Goal: Task Accomplishment & Management: Use online tool/utility

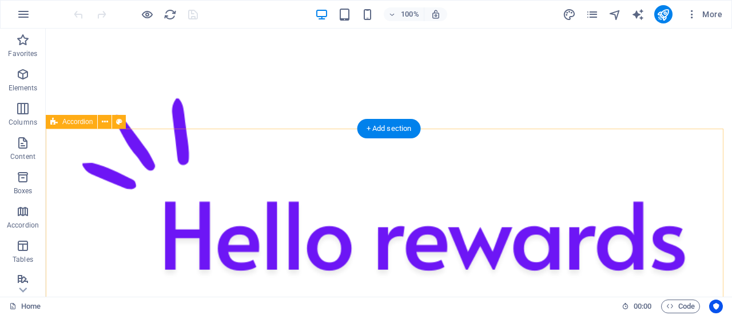
scroll to position [457, 0]
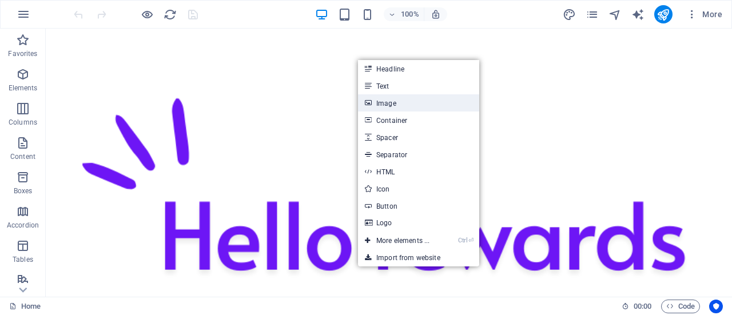
click at [412, 102] on link "Image" at bounding box center [418, 102] width 121 height 17
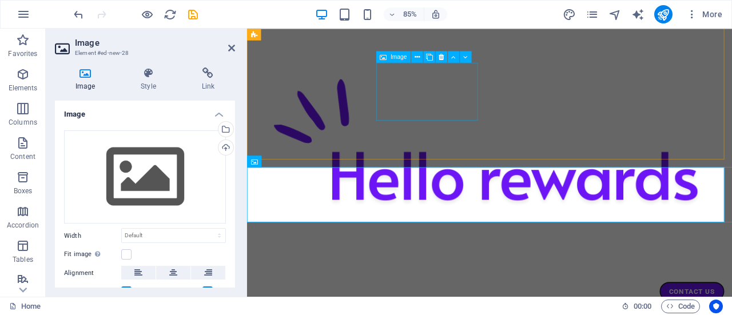
scroll to position [411, 0]
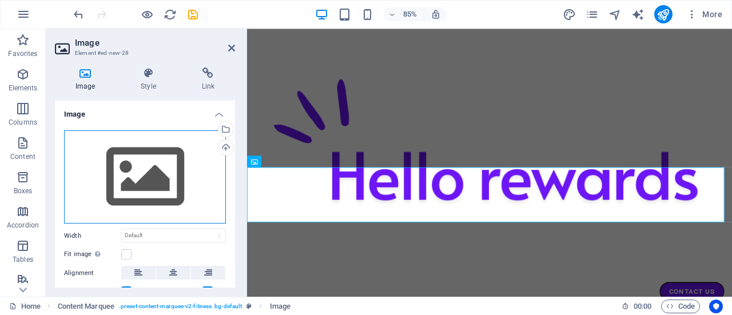
click at [155, 176] on div "Drag files here, click to choose files or select files from Files or our free s…" at bounding box center [145, 177] width 162 height 94
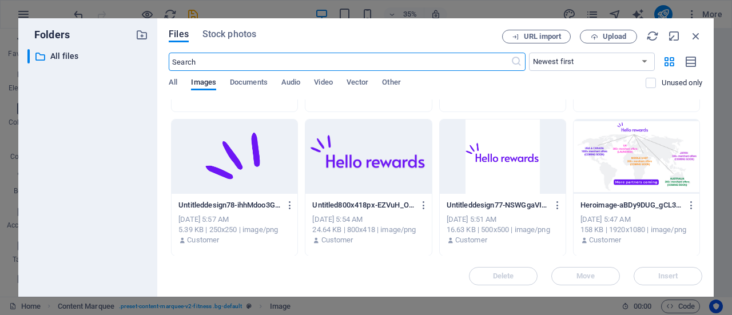
scroll to position [269, 0]
click at [623, 156] on div at bounding box center [636, 156] width 126 height 74
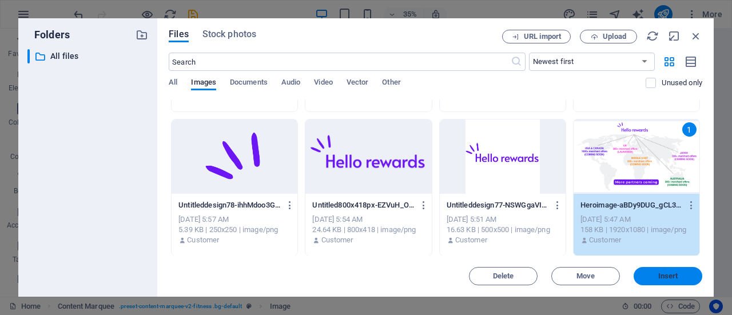
click at [652, 277] on span "Insert" at bounding box center [667, 276] width 59 height 7
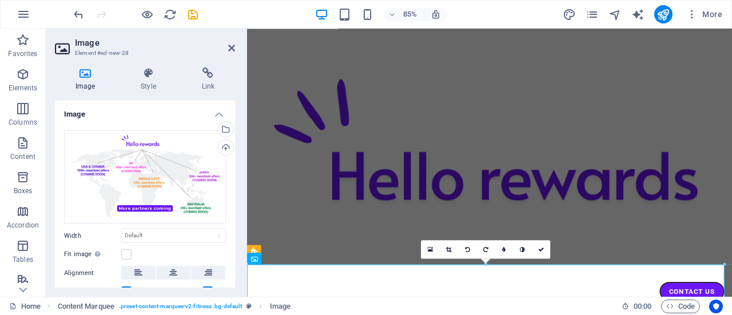
scroll to position [296, 0]
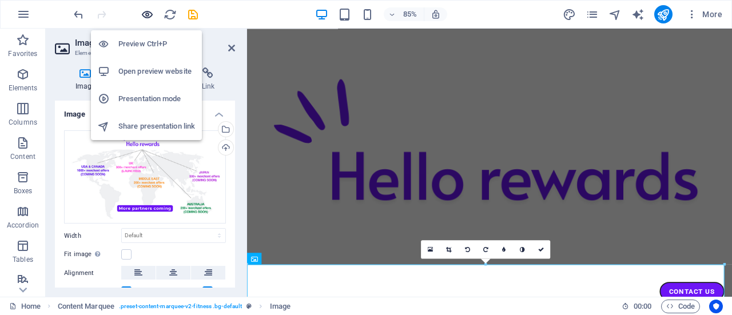
click at [151, 16] on icon "button" at bounding box center [147, 14] width 13 height 13
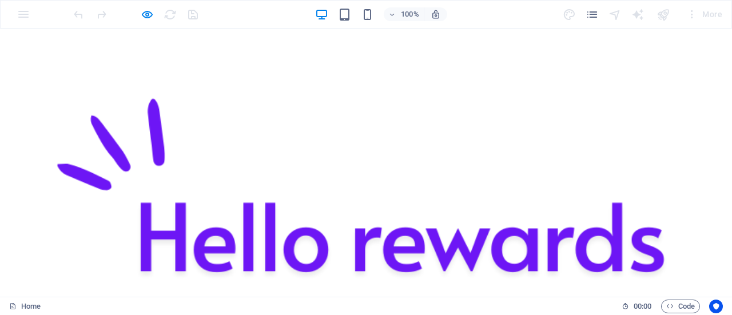
scroll to position [229, 0]
click at [196, 17] on div at bounding box center [135, 14] width 128 height 18
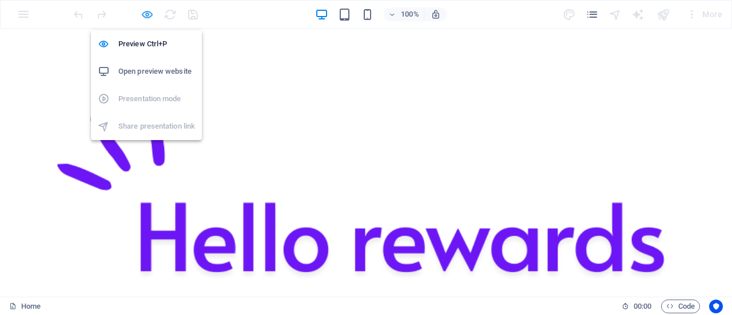
click at [144, 13] on icon "button" at bounding box center [147, 14] width 13 height 13
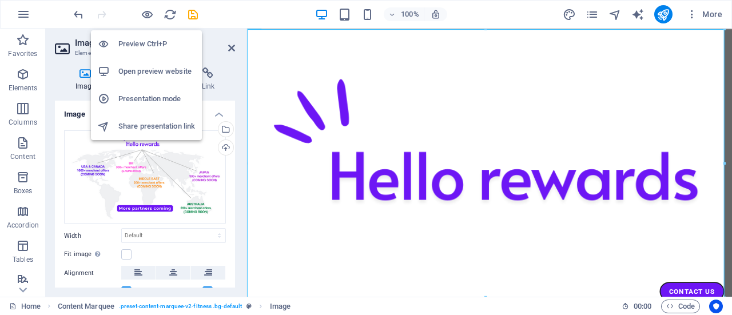
scroll to position [573, 0]
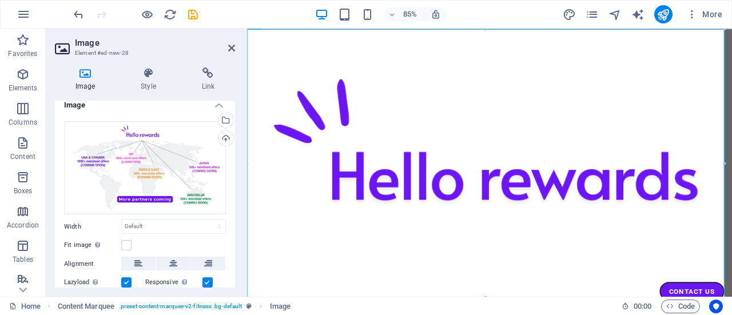
scroll to position [0, 0]
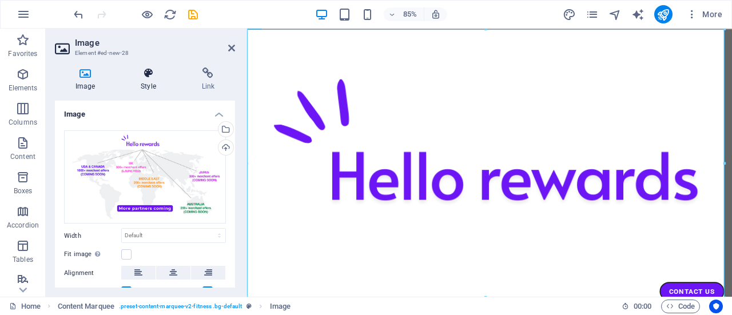
click at [142, 79] on h4 "Style" at bounding box center [150, 79] width 61 height 24
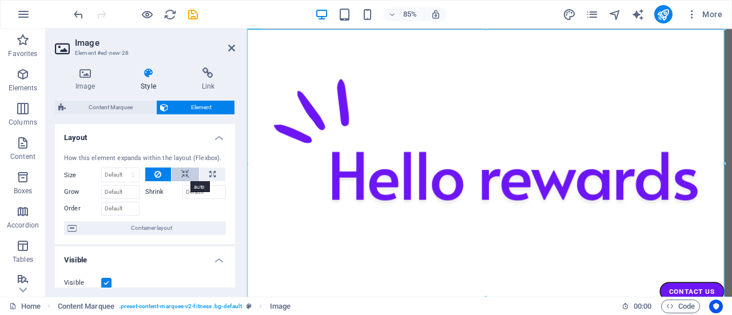
click at [190, 175] on button at bounding box center [185, 175] width 27 height 14
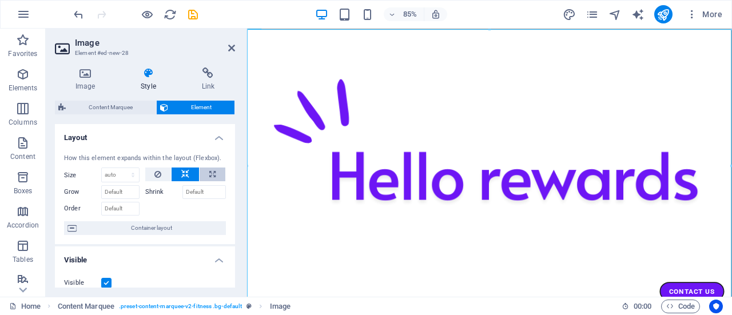
click at [217, 175] on button at bounding box center [213, 175] width 26 height 14
type input "100"
select select "%"
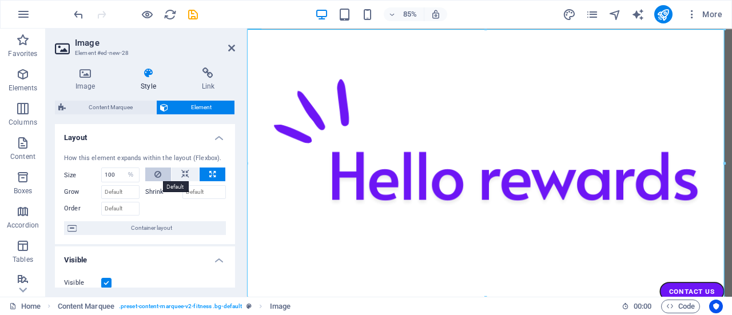
click at [163, 177] on button at bounding box center [158, 175] width 26 height 14
select select "DISABLED_OPTION_VALUE"
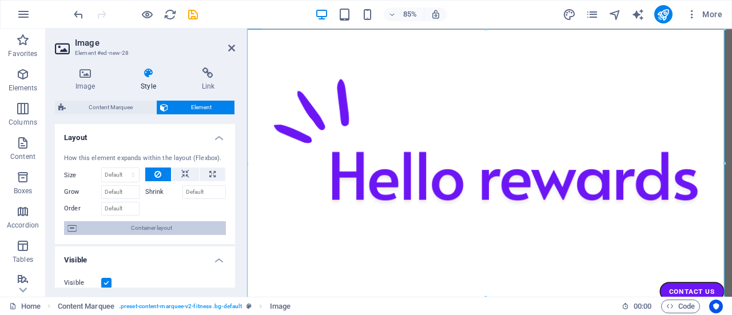
click at [150, 230] on span "Container layout" at bounding box center [151, 228] width 142 height 14
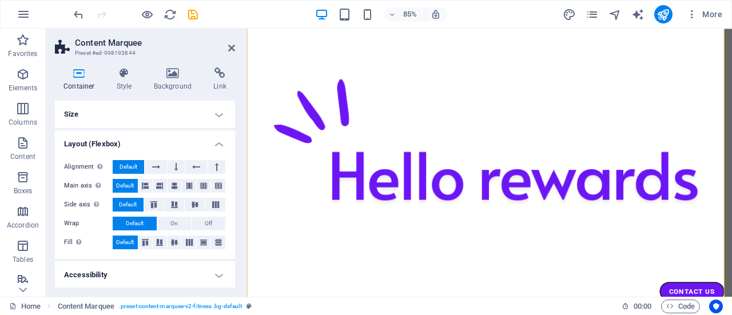
click at [175, 115] on h4 "Size" at bounding box center [145, 114] width 180 height 27
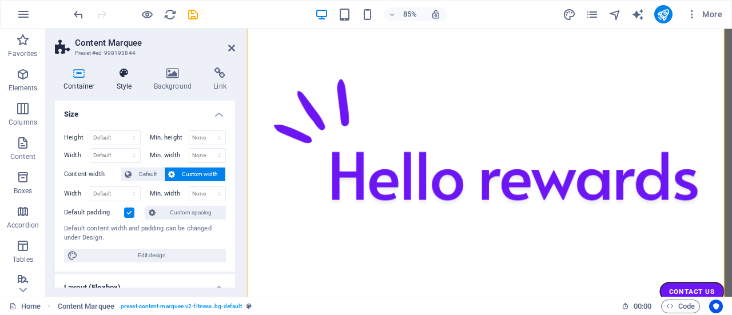
click at [126, 80] on h4 "Style" at bounding box center [126, 79] width 37 height 24
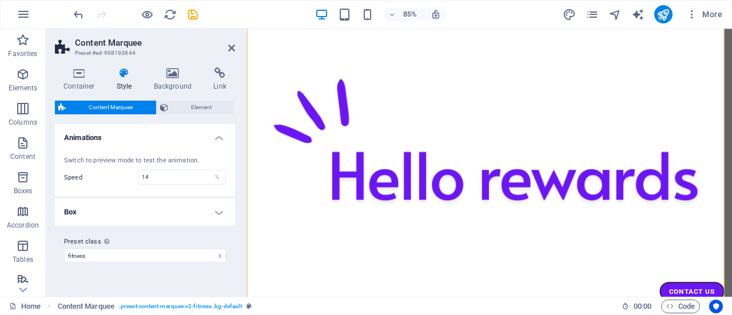
click at [170, 209] on h4 "Box" at bounding box center [145, 211] width 180 height 27
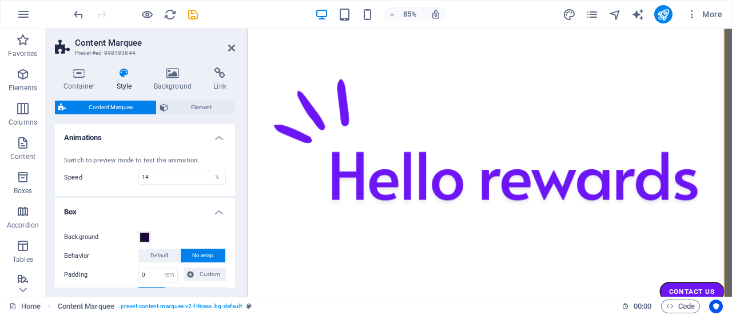
click at [170, 209] on h4 "Box" at bounding box center [145, 208] width 180 height 21
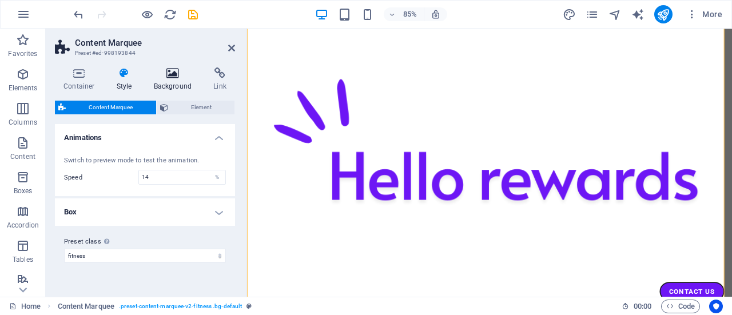
click at [167, 68] on icon at bounding box center [172, 72] width 55 height 11
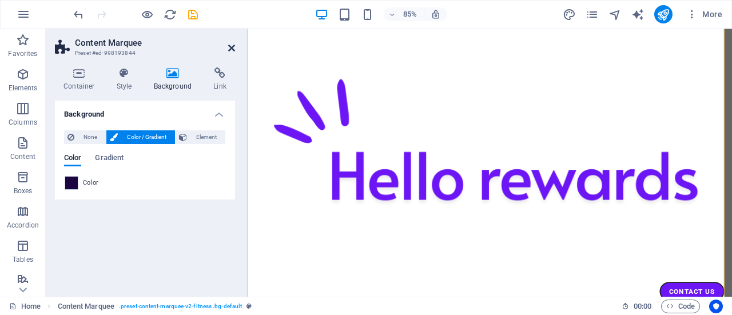
click at [230, 47] on icon at bounding box center [231, 47] width 7 height 9
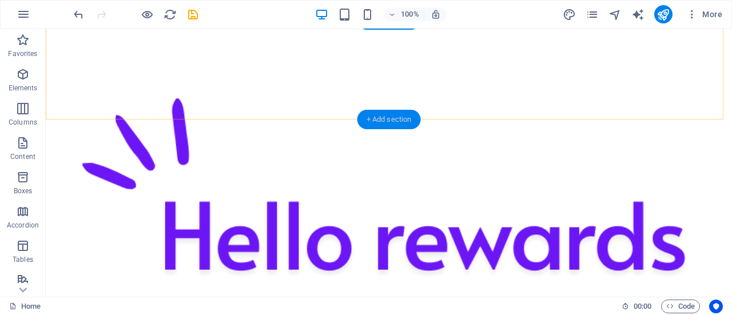
click at [399, 124] on div "+ Add section" at bounding box center [388, 119] width 63 height 19
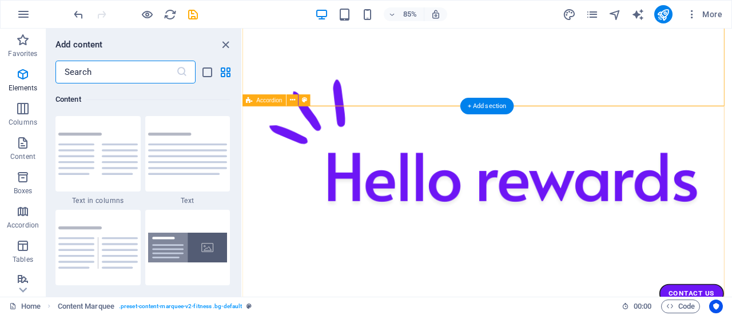
scroll to position [2001, 0]
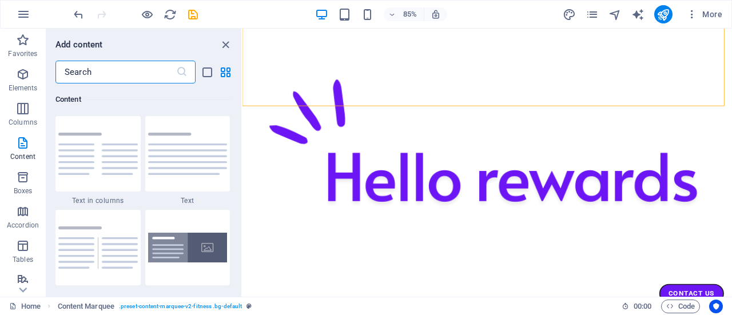
click at [115, 67] on input "text" at bounding box center [115, 72] width 121 height 23
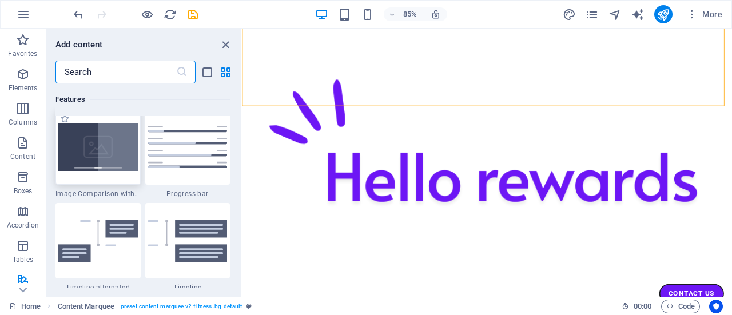
scroll to position [4631, 0]
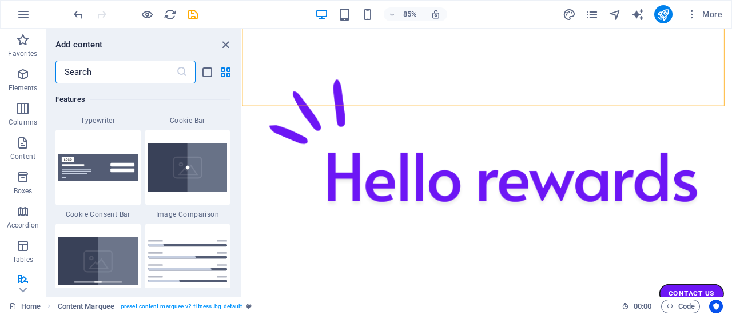
click at [120, 70] on input "text" at bounding box center [115, 72] width 121 height 23
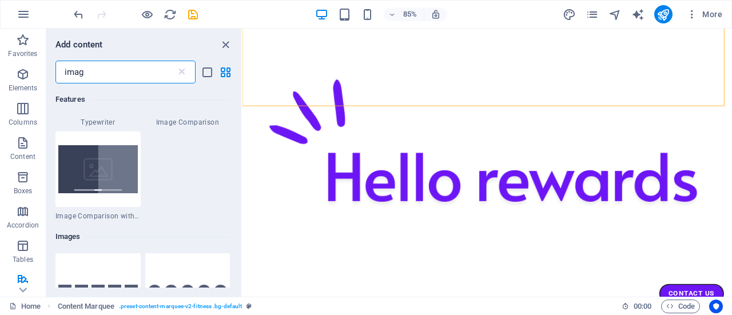
type input "image"
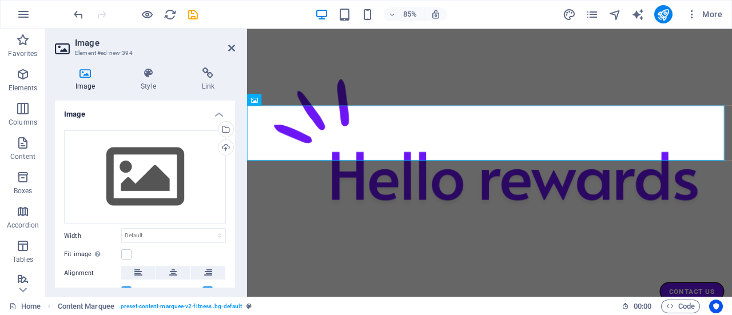
scroll to position [573, 0]
click at [230, 44] on icon at bounding box center [231, 47] width 7 height 9
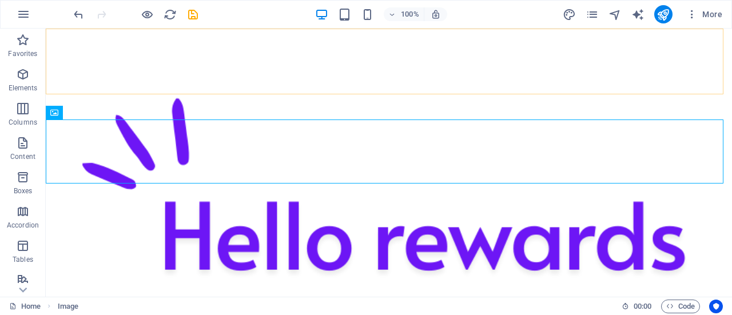
scroll to position [638, 0]
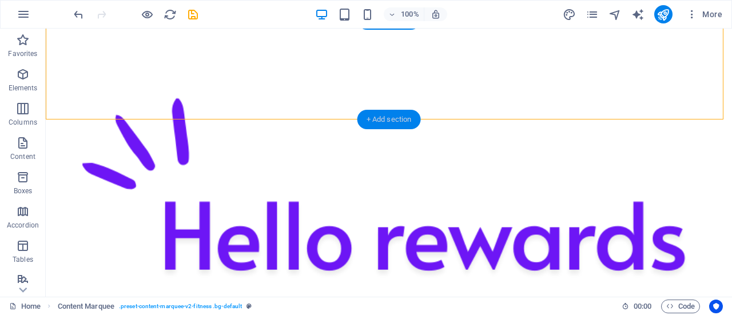
click at [370, 118] on div "+ Add section" at bounding box center [388, 119] width 63 height 19
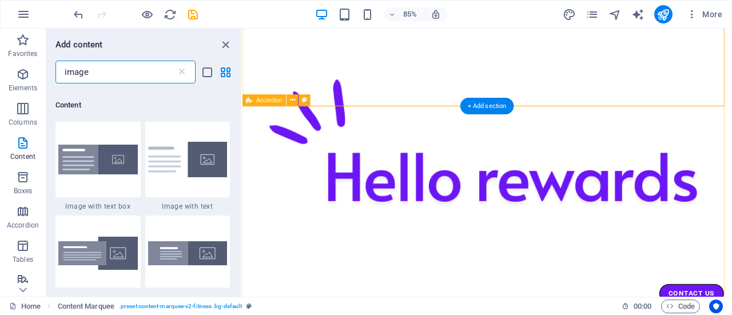
scroll to position [87, 0]
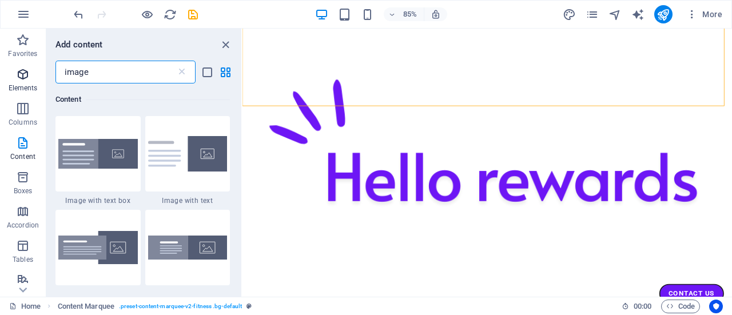
click at [23, 77] on icon "button" at bounding box center [23, 74] width 14 height 14
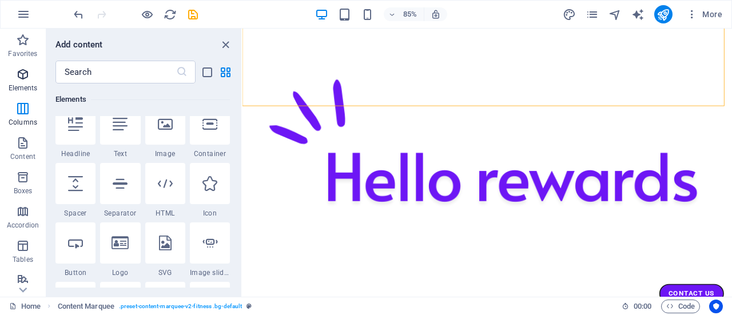
scroll to position [122, 0]
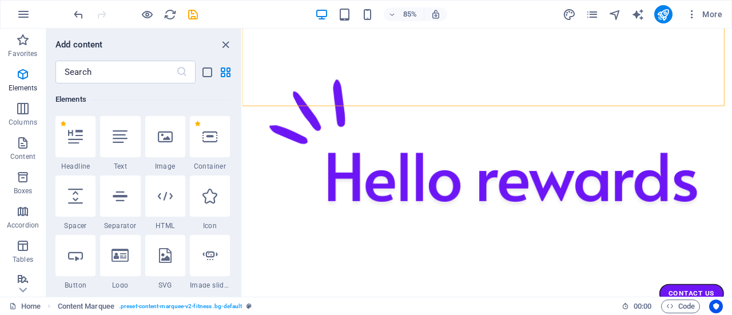
click at [164, 142] on icon at bounding box center [165, 136] width 15 height 15
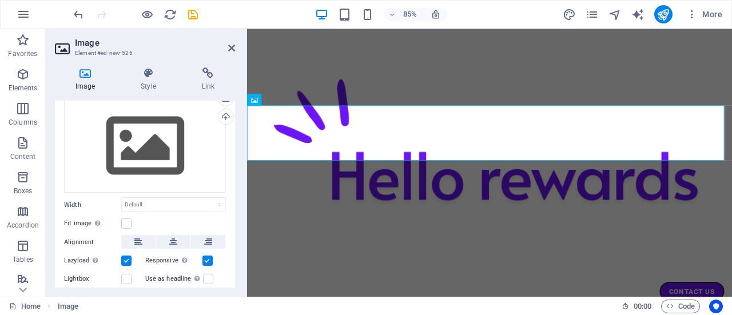
scroll to position [0, 0]
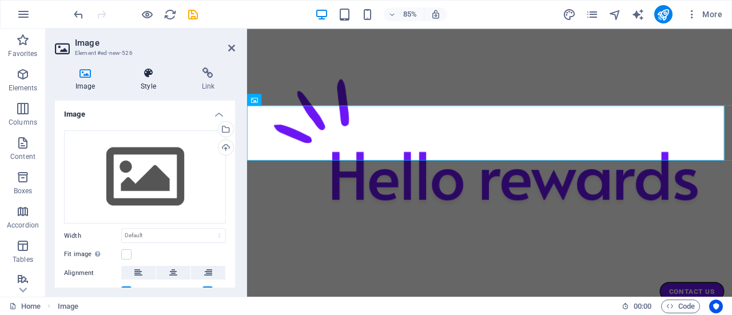
click at [144, 84] on h4 "Style" at bounding box center [150, 79] width 61 height 24
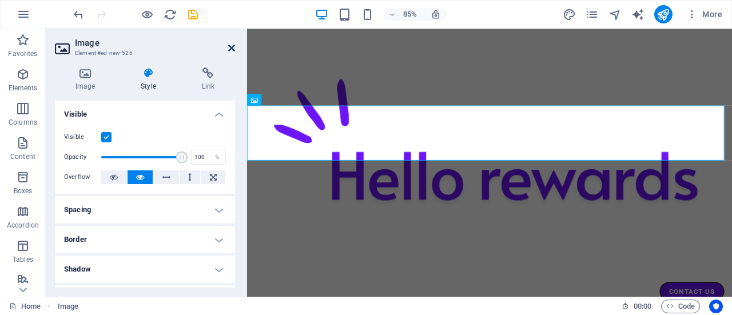
click at [232, 44] on icon at bounding box center [231, 47] width 7 height 9
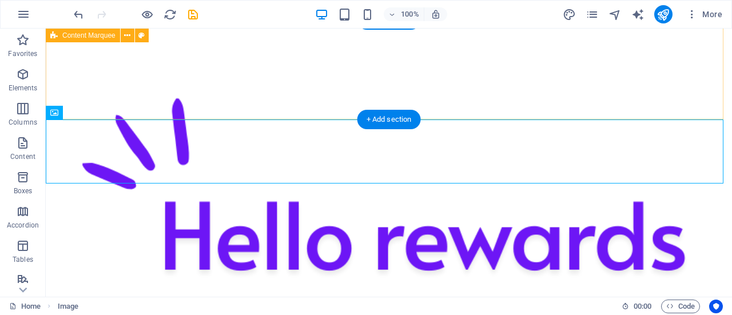
scroll to position [638, 0]
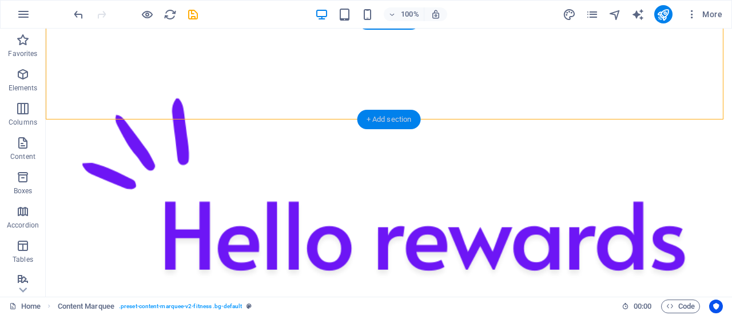
click at [405, 119] on div "+ Add section" at bounding box center [388, 119] width 63 height 19
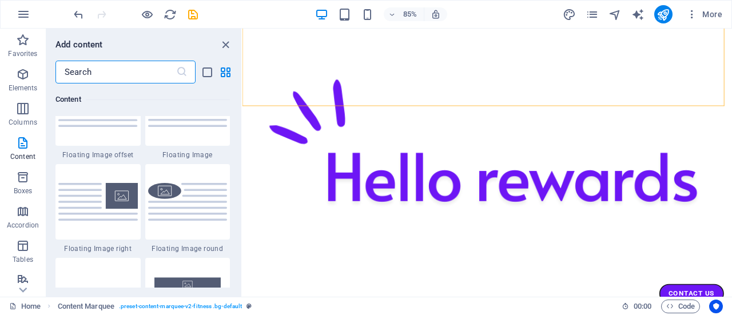
scroll to position [2458, 0]
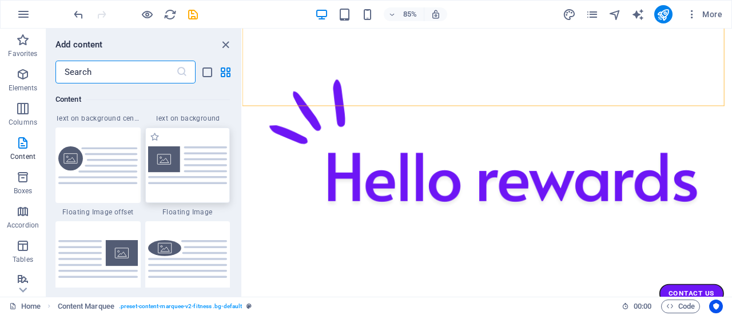
click at [180, 179] on img at bounding box center [187, 164] width 79 height 37
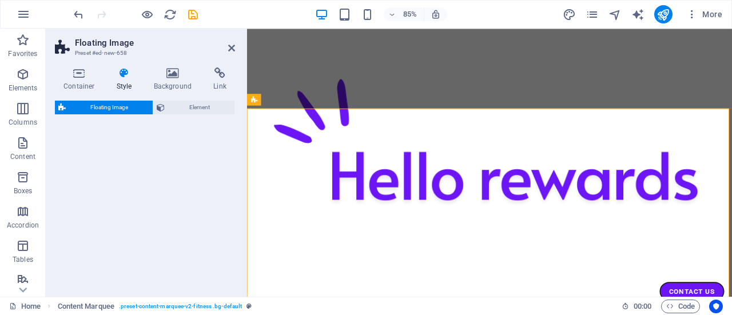
select select "%"
select select "rem"
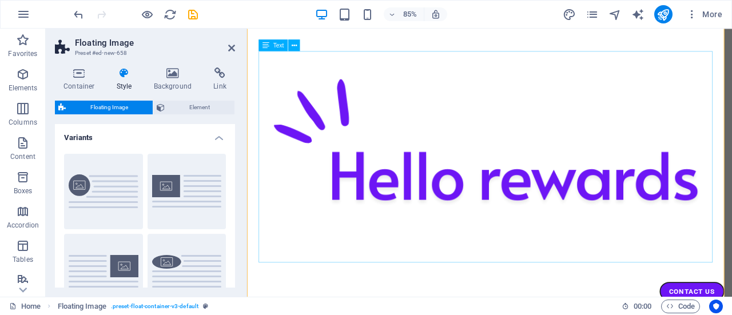
scroll to position [687, 0]
drag, startPoint x: 395, startPoint y: 146, endPoint x: 626, endPoint y: 133, distance: 231.9
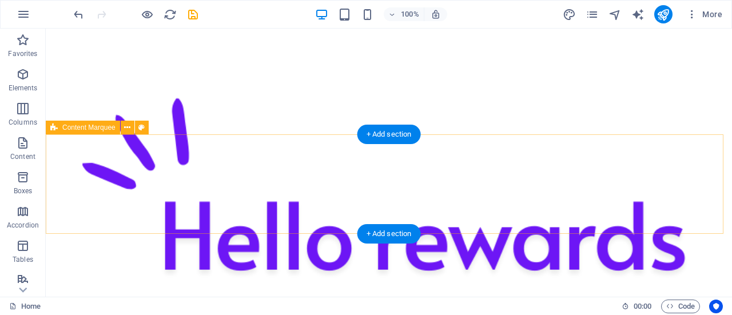
scroll to position [523, 0]
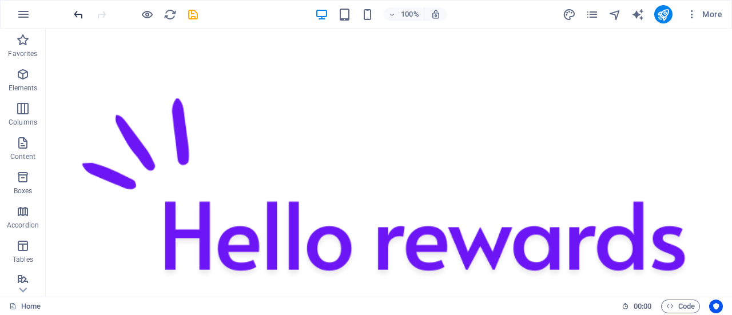
click at [83, 20] on icon "undo" at bounding box center [78, 14] width 13 height 13
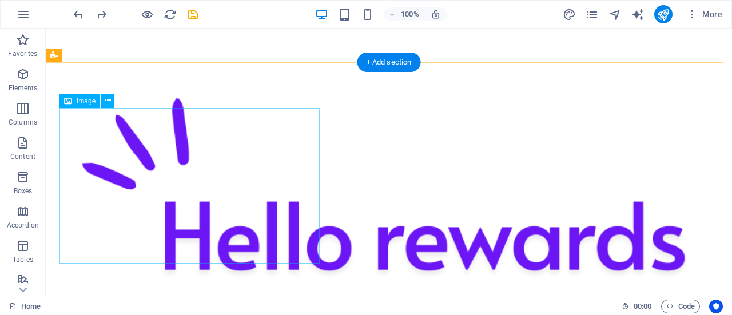
scroll to position [695, 0]
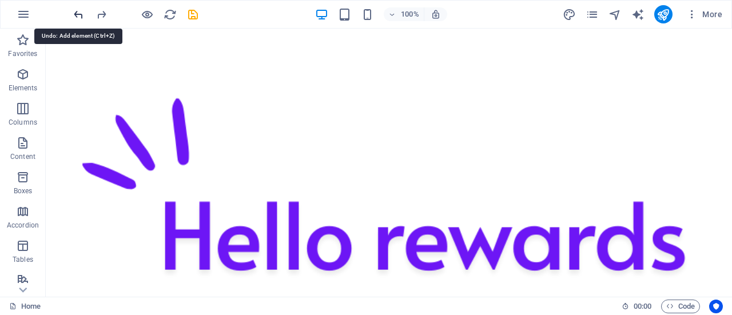
click at [82, 10] on icon "undo" at bounding box center [78, 14] width 13 height 13
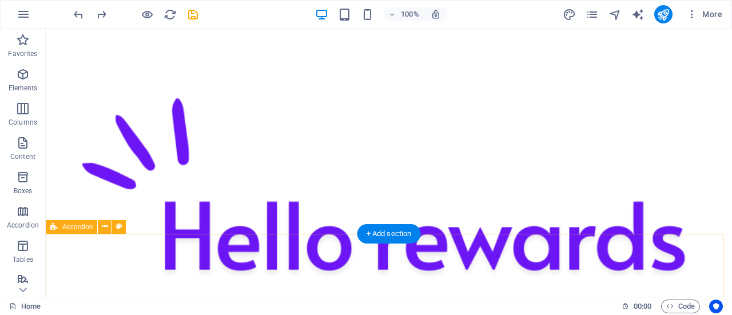
scroll to position [523, 0]
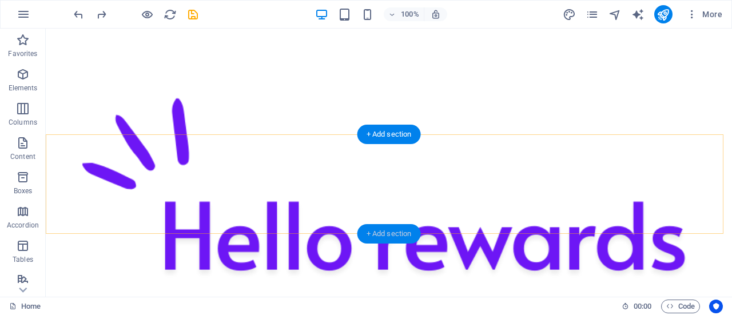
click at [379, 231] on div "+ Add section" at bounding box center [388, 233] width 63 height 19
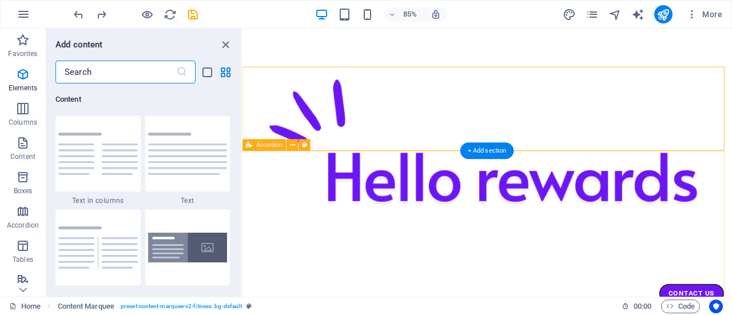
scroll to position [2001, 0]
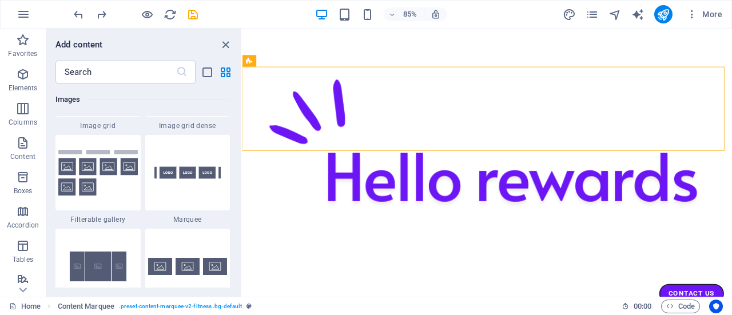
scroll to position [6174, 0]
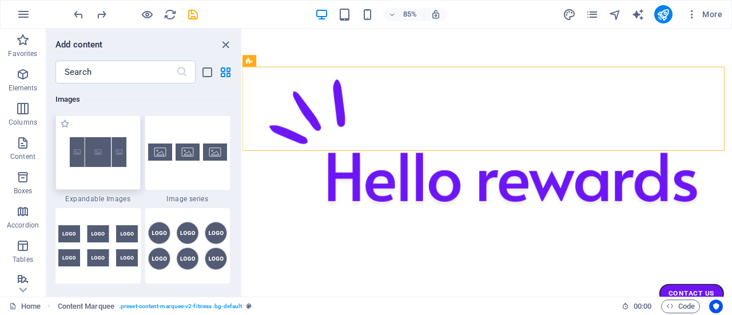
click at [109, 176] on img at bounding box center [97, 152] width 79 height 53
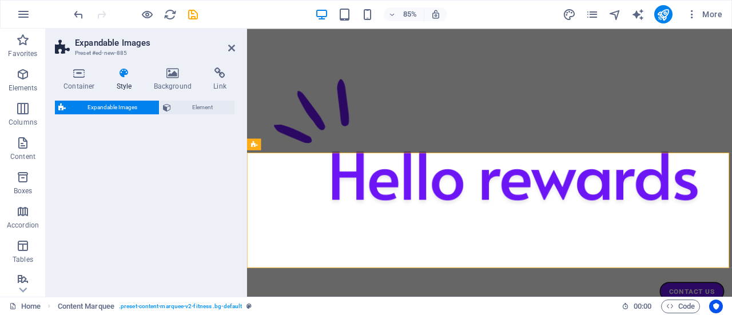
select select "rem"
select select "px"
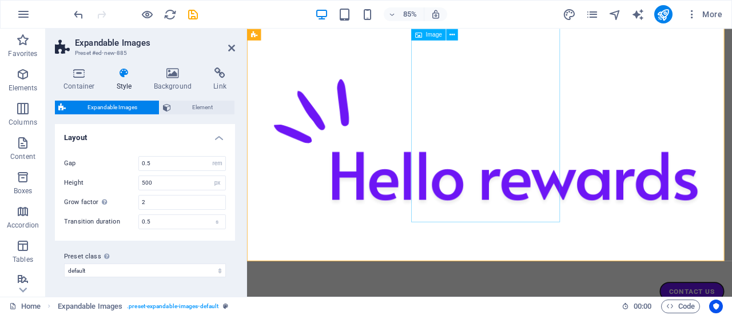
scroll to position [688, 0]
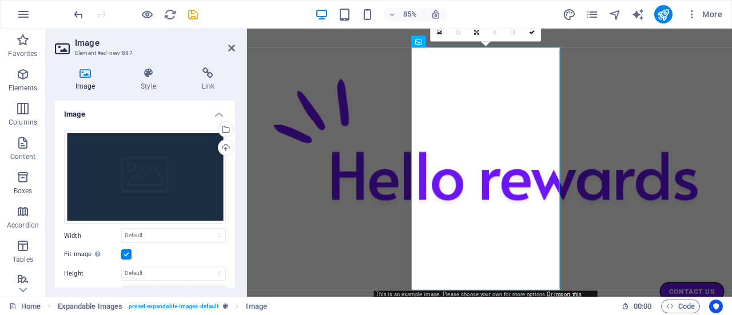
click at [87, 82] on h4 "Image" at bounding box center [87, 79] width 65 height 24
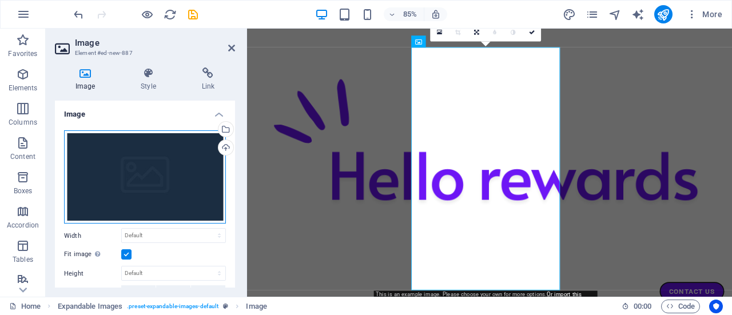
click at [95, 169] on div "Drag files here, click to choose files or select files from Files or our free s…" at bounding box center [145, 177] width 162 height 94
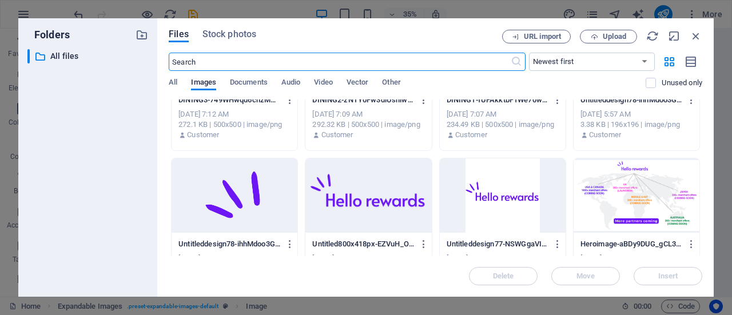
scroll to position [269, 0]
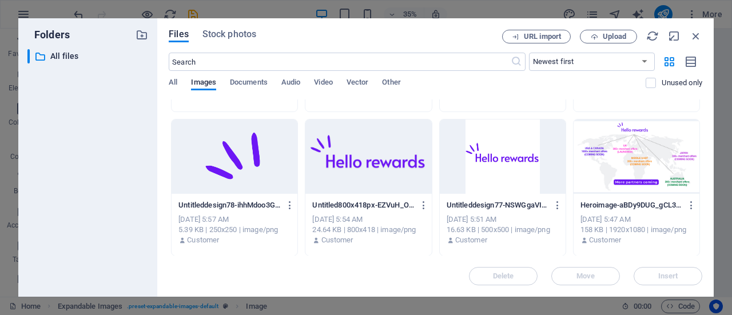
click at [648, 151] on div at bounding box center [636, 156] width 126 height 74
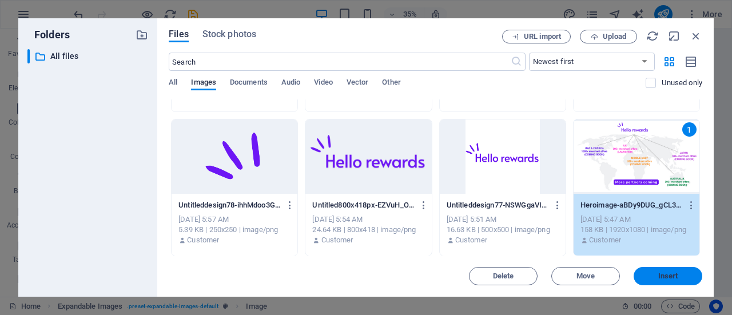
click at [650, 279] on span "Insert" at bounding box center [667, 276] width 59 height 7
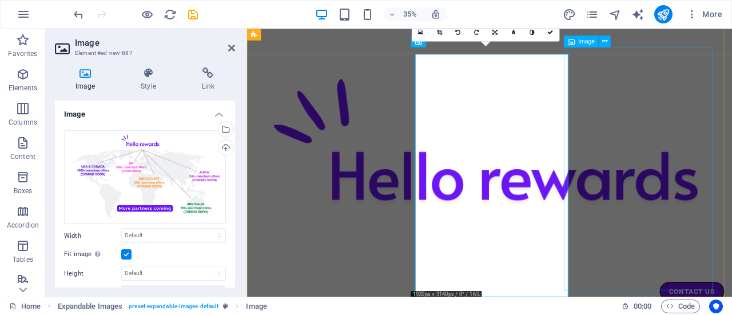
scroll to position [688, 0]
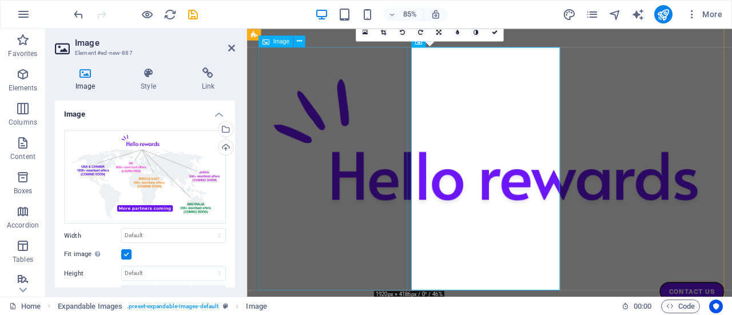
click at [353, 84] on div "Classes Plans Trainers Contact Contact Us" at bounding box center [532, 193] width 571 height 329
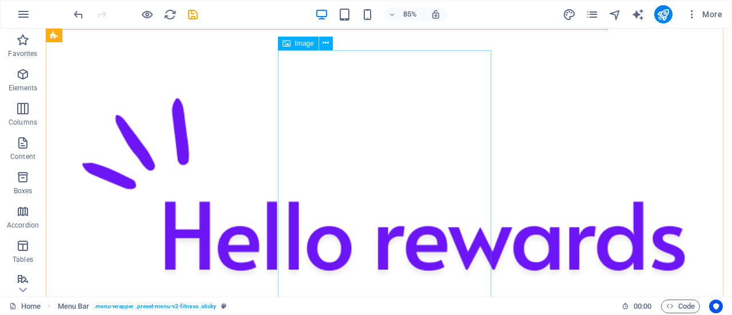
scroll to position [752, 0]
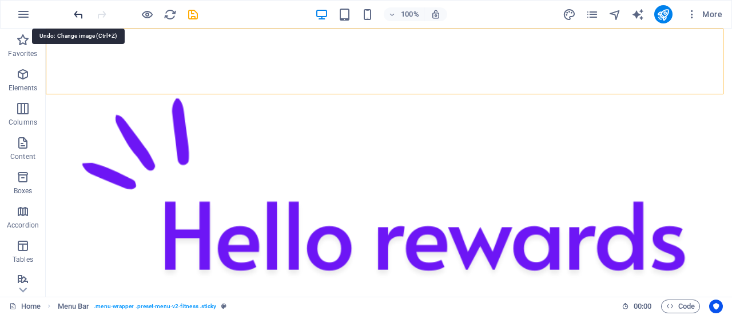
click at [80, 17] on icon "undo" at bounding box center [78, 14] width 13 height 13
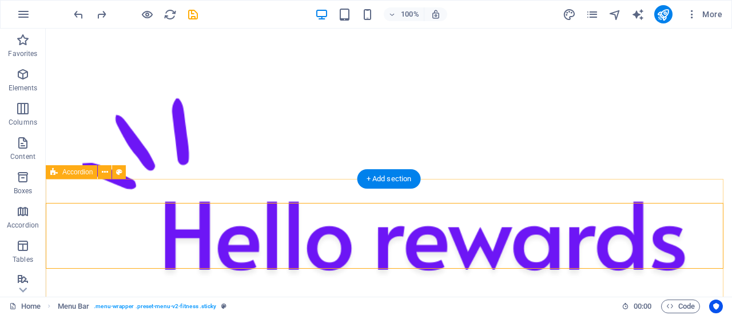
scroll to position [581, 0]
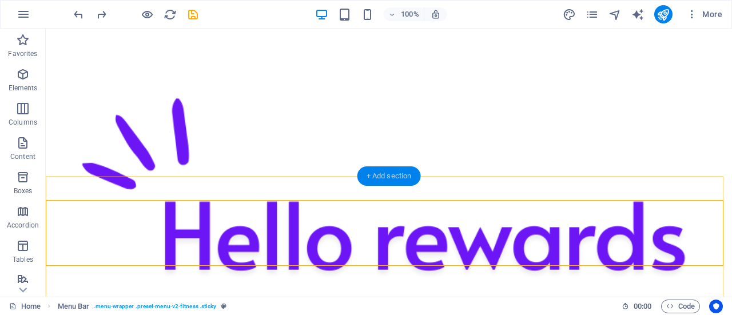
click at [379, 175] on div "+ Add section" at bounding box center [388, 175] width 63 height 19
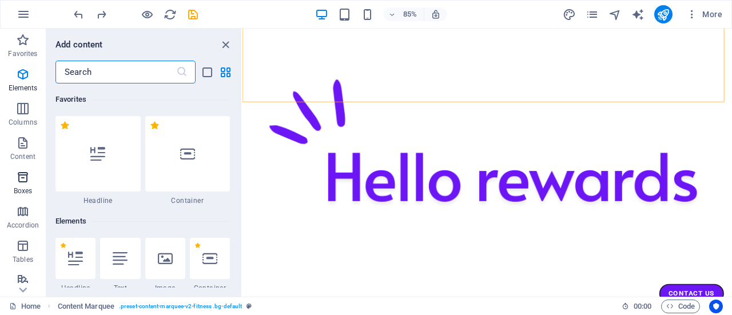
scroll to position [2001, 0]
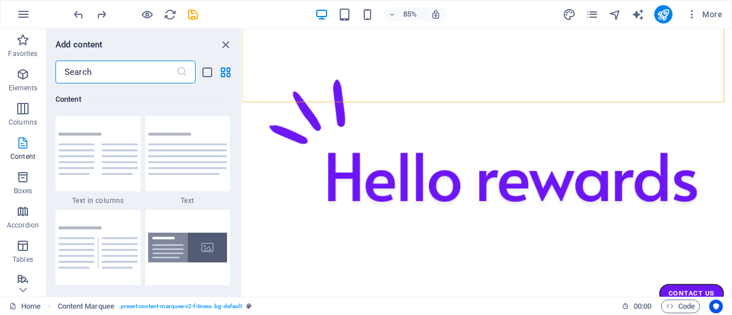
click at [18, 148] on icon "button" at bounding box center [23, 143] width 14 height 14
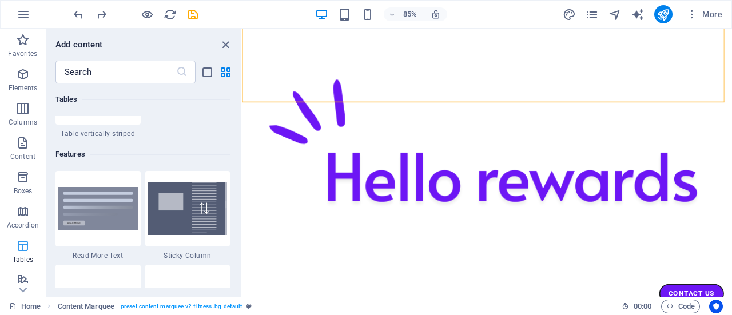
scroll to position [114, 0]
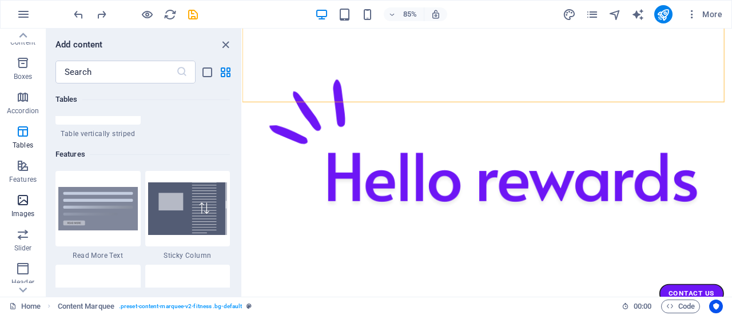
click at [19, 214] on p "Images" at bounding box center [22, 213] width 23 height 9
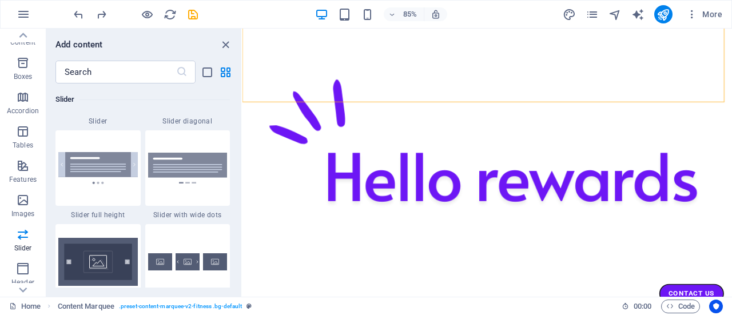
scroll to position [6712, 0]
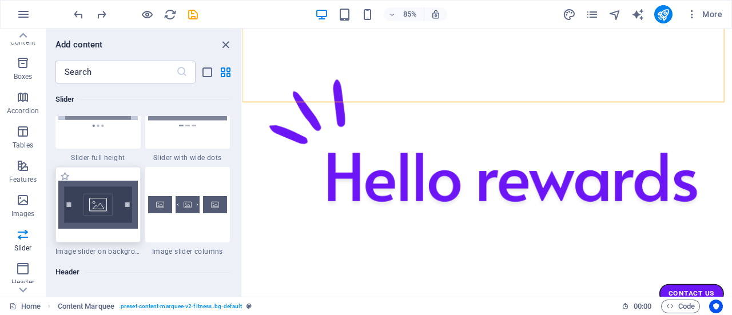
click at [114, 221] on img at bounding box center [97, 205] width 79 height 48
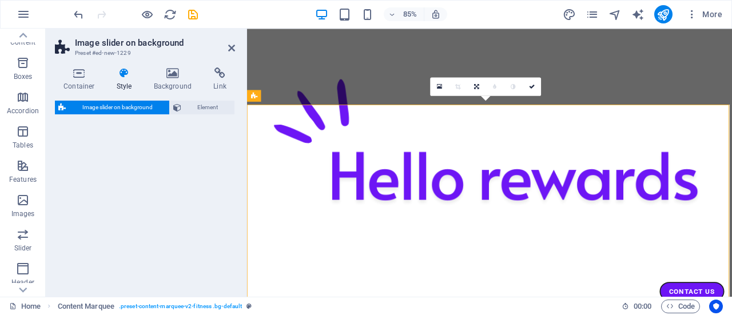
select select "rem"
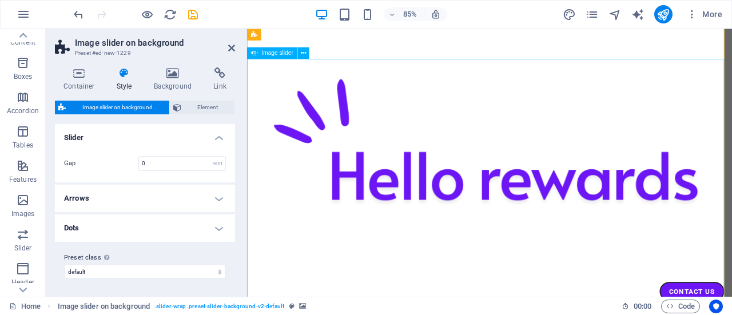
scroll to position [577, 0]
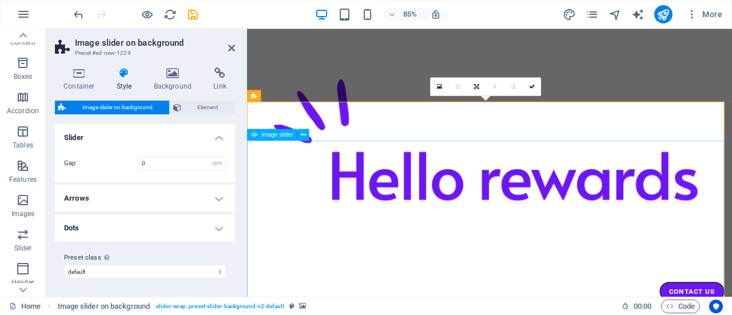
select select "px"
select select "ms"
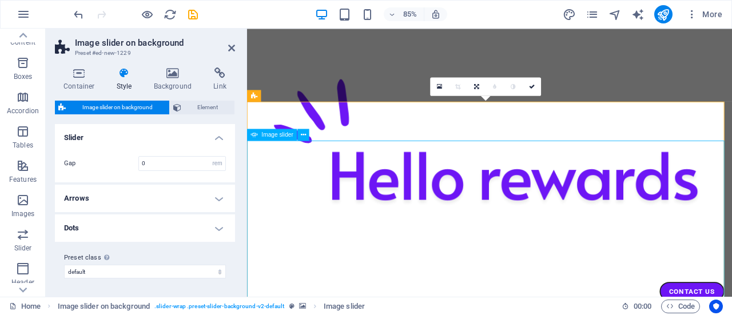
select select "s"
select select "progressive"
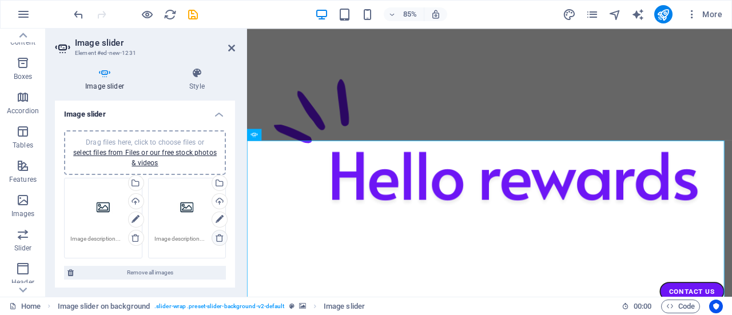
click at [215, 236] on icon at bounding box center [219, 237] width 9 height 9
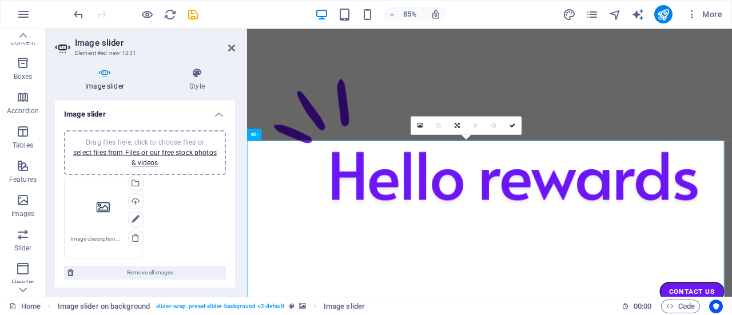
click at [101, 205] on div "Drag files here, click to choose files or select files from Files or our free s…" at bounding box center [103, 207] width 66 height 46
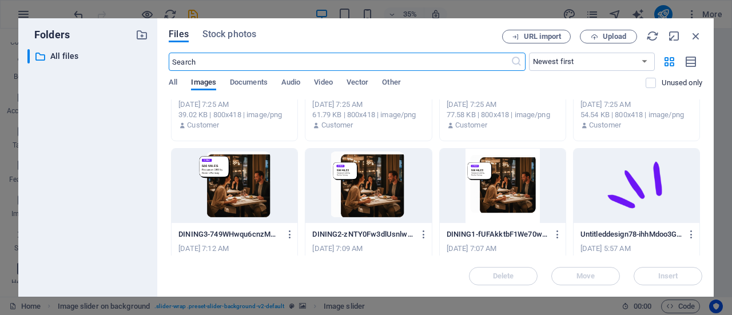
scroll to position [172, 0]
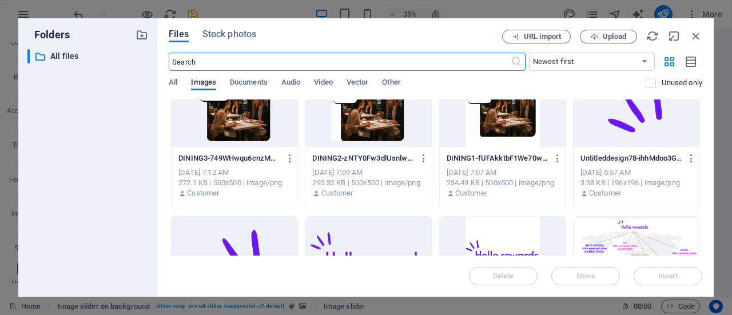
click at [602, 234] on div at bounding box center [636, 254] width 126 height 74
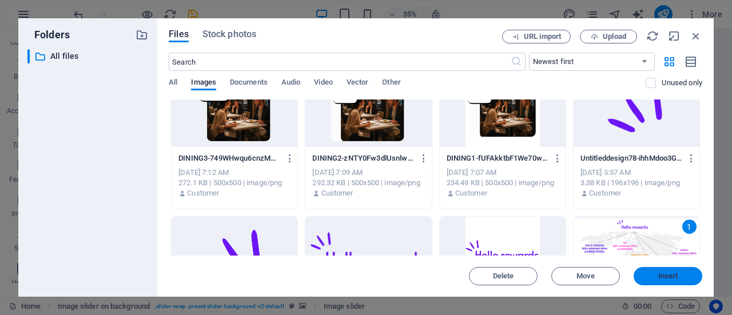
click at [664, 274] on span "Insert" at bounding box center [668, 276] width 20 height 7
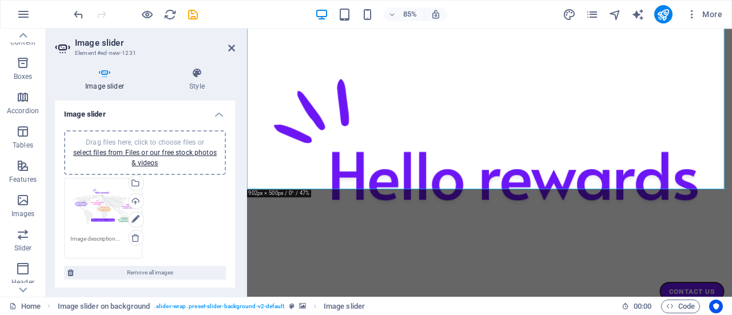
scroll to position [692, 0]
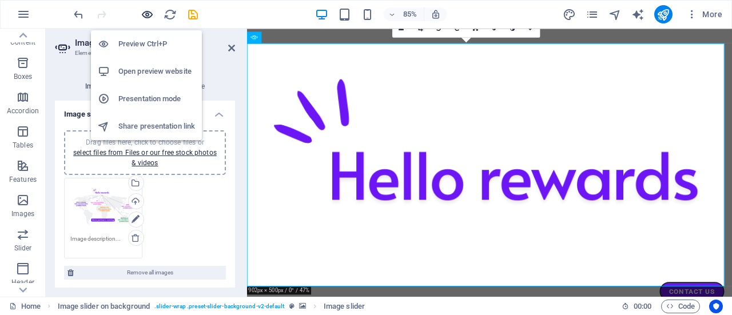
click at [148, 13] on icon "button" at bounding box center [147, 14] width 13 height 13
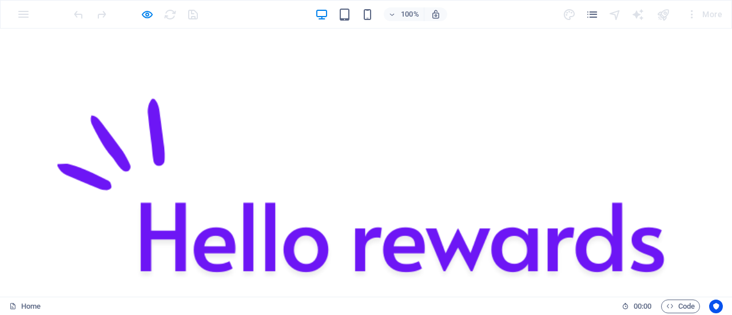
scroll to position [699, 0]
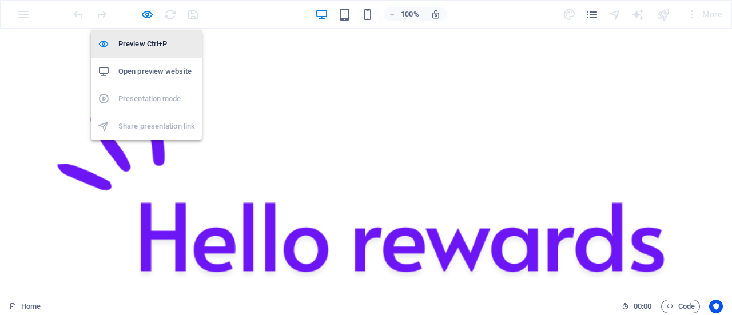
click at [145, 41] on h6 "Preview Ctrl+P" at bounding box center [156, 44] width 77 height 14
select select "px"
select select "ms"
select select "s"
select select "progressive"
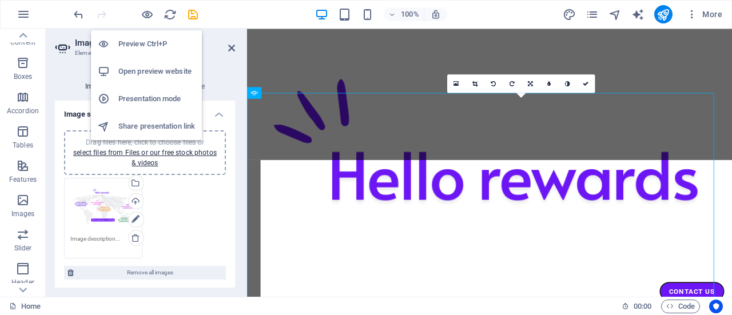
scroll to position [627, 0]
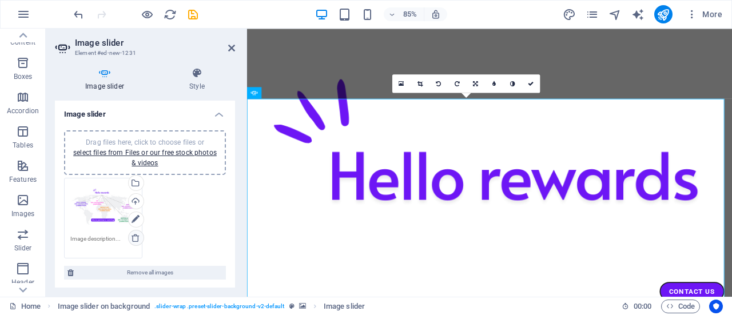
click at [136, 241] on icon at bounding box center [135, 237] width 9 height 9
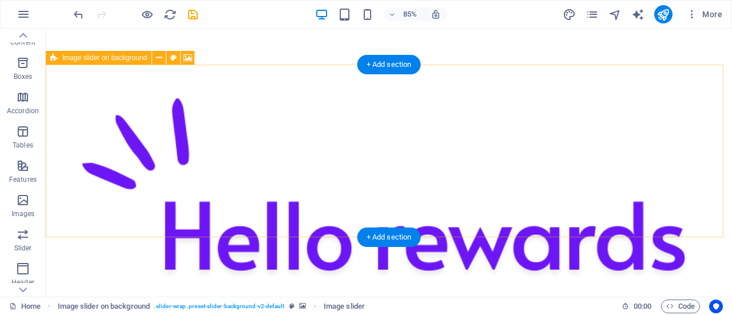
scroll to position [692, 0]
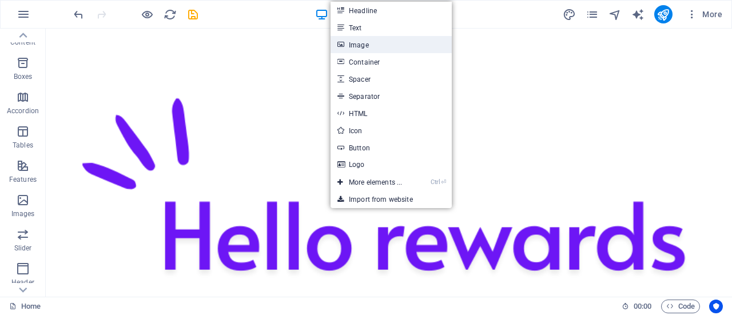
click at [366, 46] on link "Image" at bounding box center [390, 44] width 121 height 17
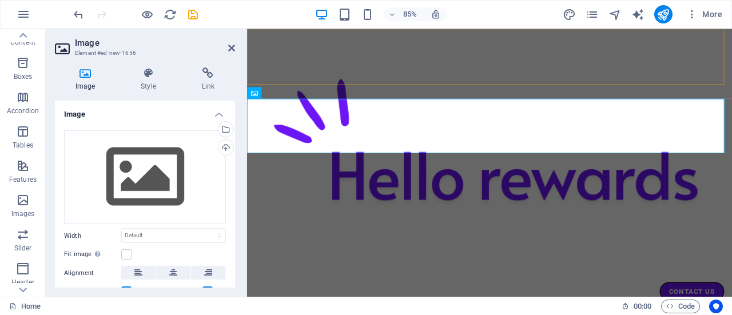
scroll to position [627, 0]
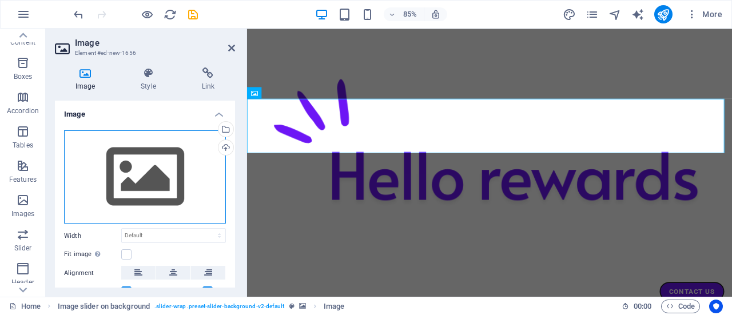
click at [151, 186] on div "Drag files here, click to choose files or select files from Files or our free s…" at bounding box center [145, 177] width 162 height 94
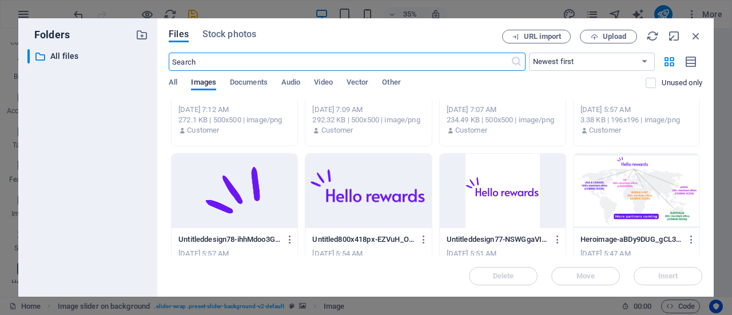
scroll to position [269, 0]
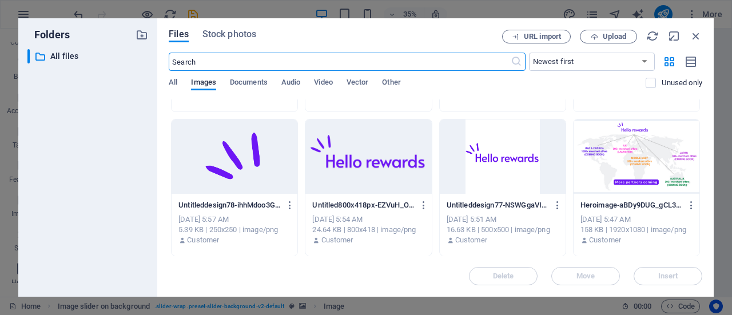
click at [642, 160] on div at bounding box center [636, 156] width 126 height 74
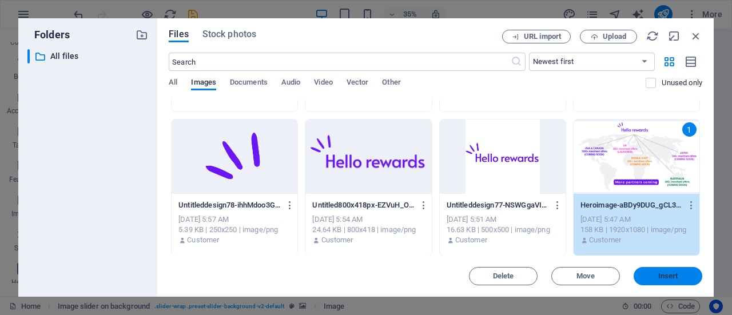
click at [666, 274] on span "Insert" at bounding box center [668, 276] width 20 height 7
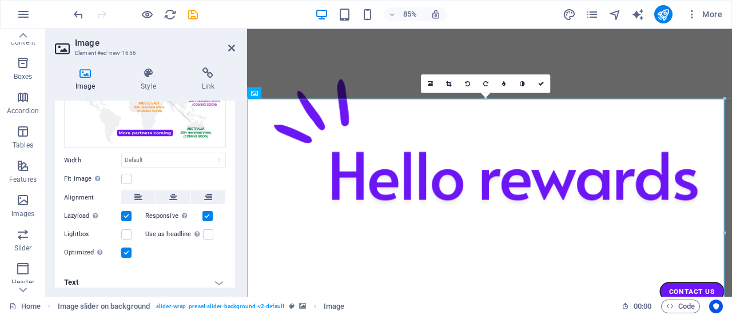
scroll to position [82, 0]
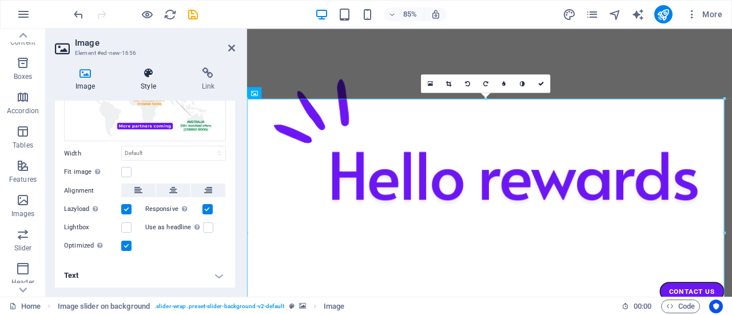
click at [145, 78] on icon at bounding box center [148, 72] width 56 height 11
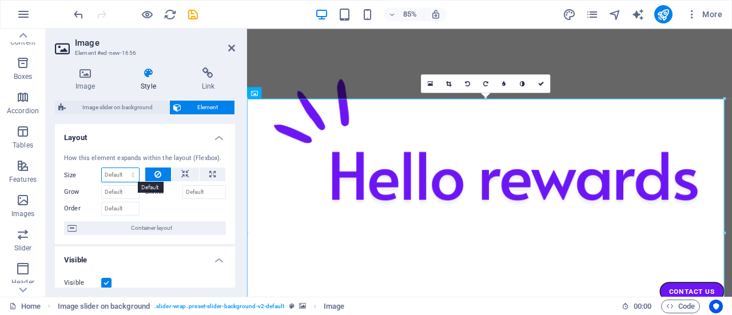
click at [128, 173] on select "Default auto px % 1/1 1/2 1/3 1/4 1/5 1/6 1/7 1/8 1/9 1/10" at bounding box center [120, 175] width 37 height 14
select select "1/5"
click at [122, 168] on select "Default auto px % 1/1 1/2 1/3 1/4 1/5 1/6 1/7 1/8 1/9 1/10" at bounding box center [120, 175] width 37 height 14
type input "20"
select select "%"
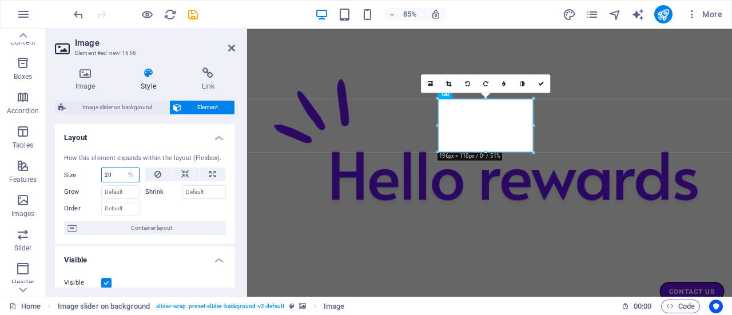
click at [119, 172] on input "20" at bounding box center [120, 175] width 37 height 14
click at [130, 172] on select "Default auto px % 1/1 1/2 1/3 1/4 1/5 1/6 1/7 1/8 1/9 1/10" at bounding box center [131, 175] width 16 height 14
click at [123, 168] on select "Default auto px % 1/1 1/2 1/3 1/4 1/5 1/6 1/7 1/8 1/9 1/10" at bounding box center [131, 175] width 16 height 14
click at [114, 171] on input "20" at bounding box center [120, 175] width 37 height 14
type input "2"
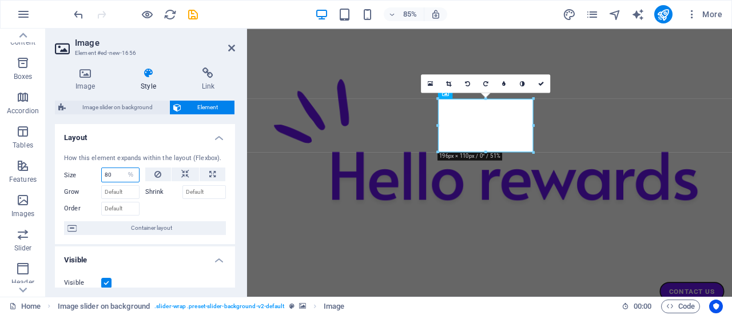
type input "80"
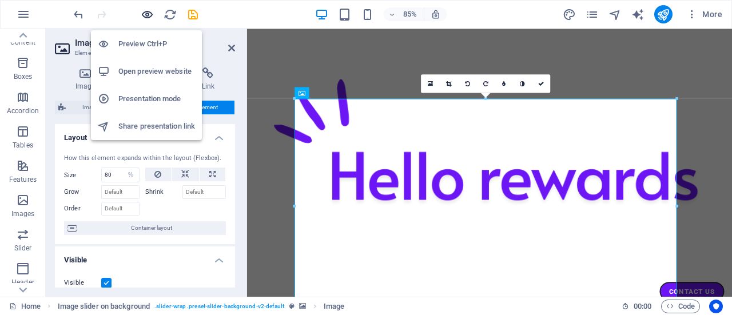
click at [151, 14] on icon "button" at bounding box center [147, 14] width 13 height 13
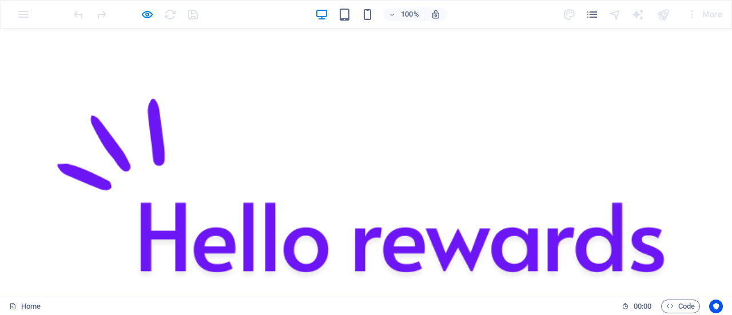
scroll to position [229, 0]
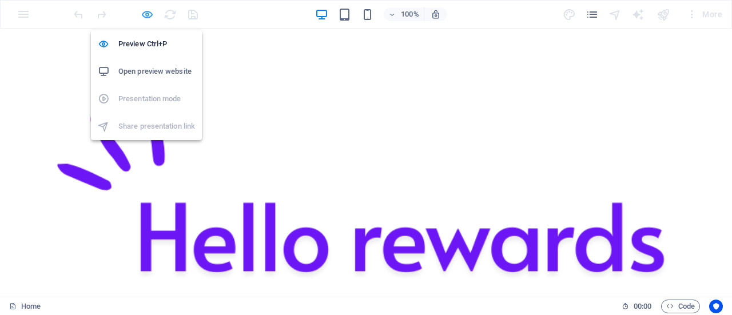
click at [145, 15] on icon "button" at bounding box center [147, 14] width 13 height 13
select select "%"
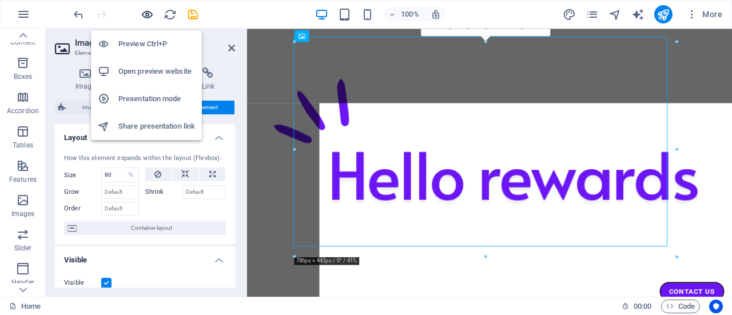
scroll to position [694, 0]
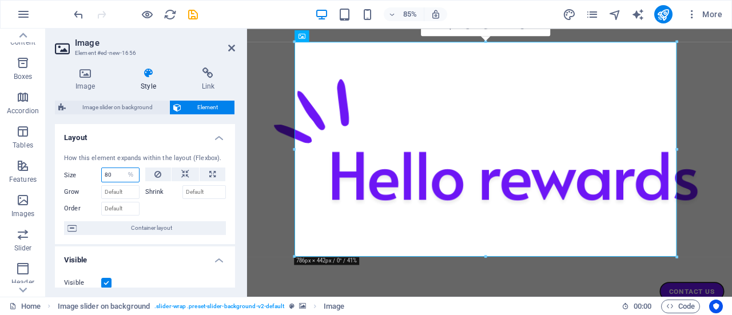
click at [113, 173] on input "80" at bounding box center [120, 175] width 37 height 14
type input "8"
type input "70"
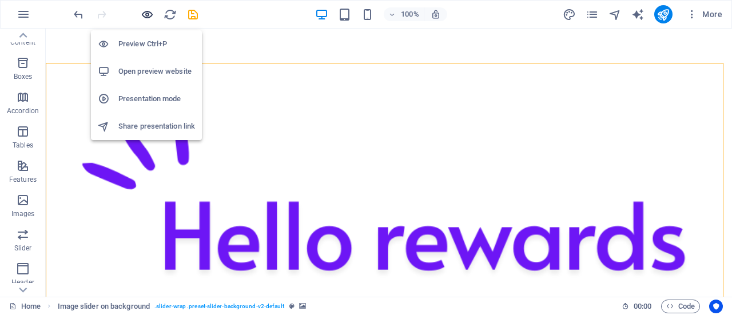
click at [145, 17] on icon "button" at bounding box center [147, 14] width 13 height 13
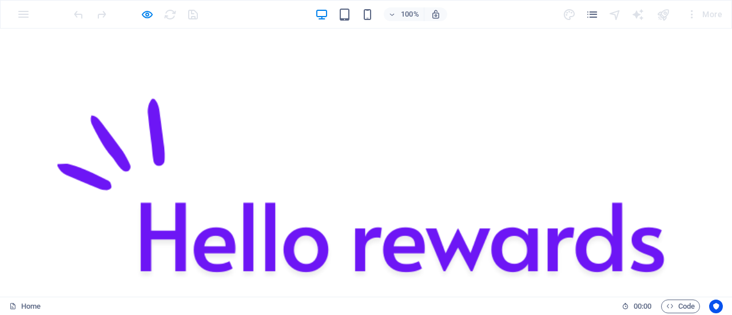
scroll to position [629, 0]
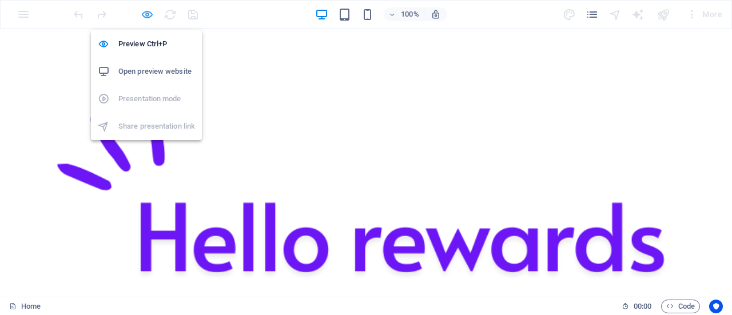
click at [141, 11] on icon "button" at bounding box center [147, 14] width 13 height 13
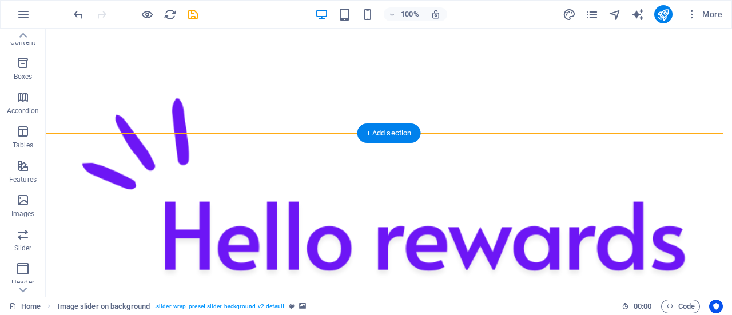
select select "rem"
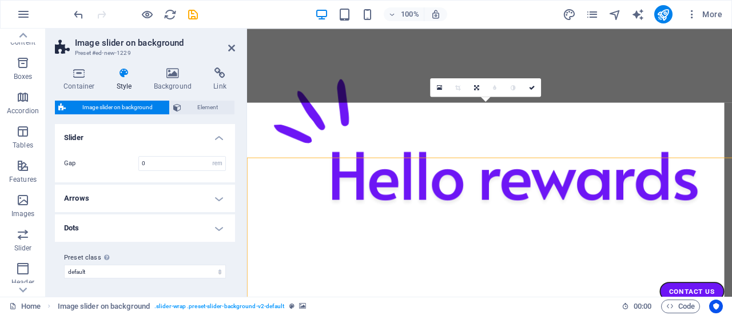
scroll to position [577, 0]
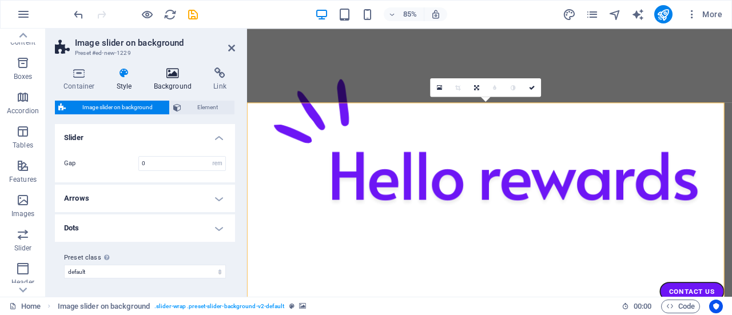
click at [162, 75] on icon at bounding box center [172, 72] width 55 height 11
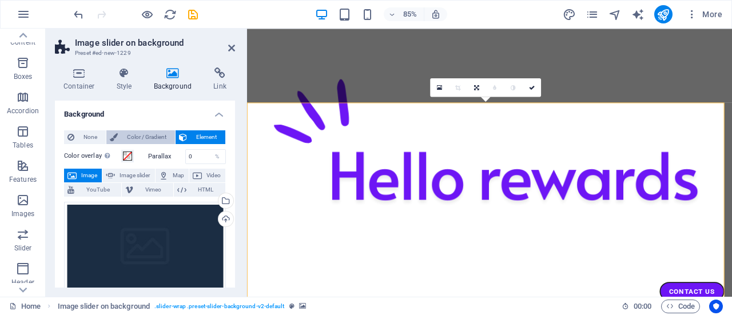
click at [111, 138] on icon at bounding box center [114, 137] width 8 height 14
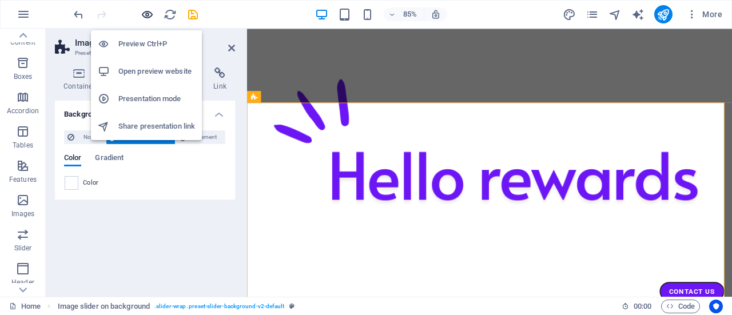
click at [143, 14] on icon "button" at bounding box center [147, 14] width 13 height 13
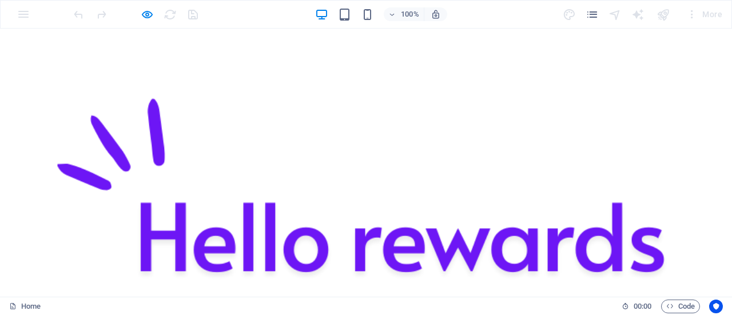
scroll to position [1103, 0]
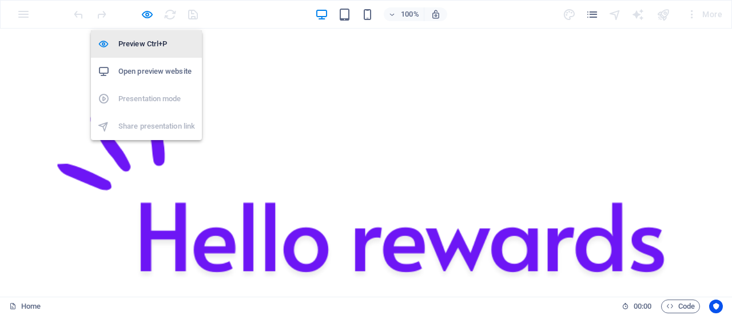
click at [129, 42] on h6 "Preview Ctrl+P" at bounding box center [156, 44] width 77 height 14
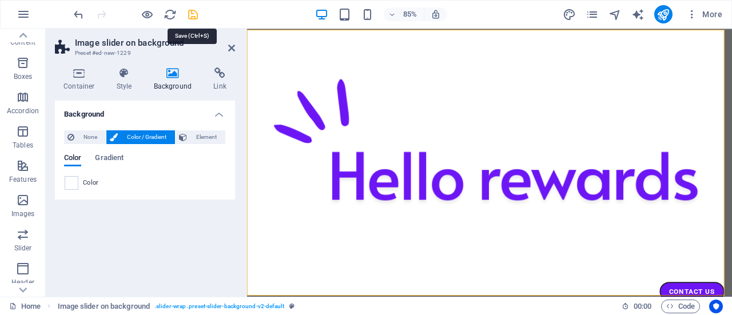
click at [189, 19] on icon "save" at bounding box center [192, 14] width 13 height 13
click at [662, 17] on icon "publish" at bounding box center [662, 14] width 13 height 13
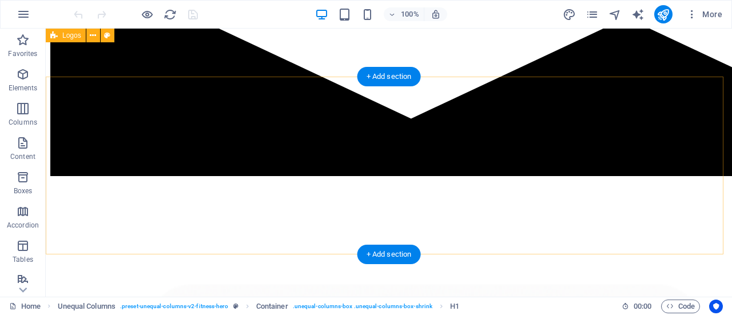
scroll to position [400, 0]
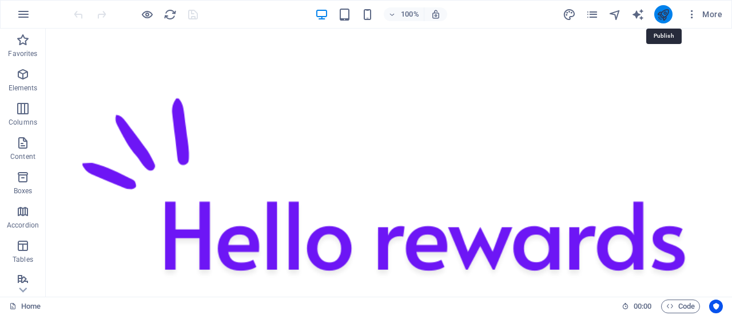
click at [659, 11] on icon "publish" at bounding box center [662, 14] width 13 height 13
